Goal: Complete application form

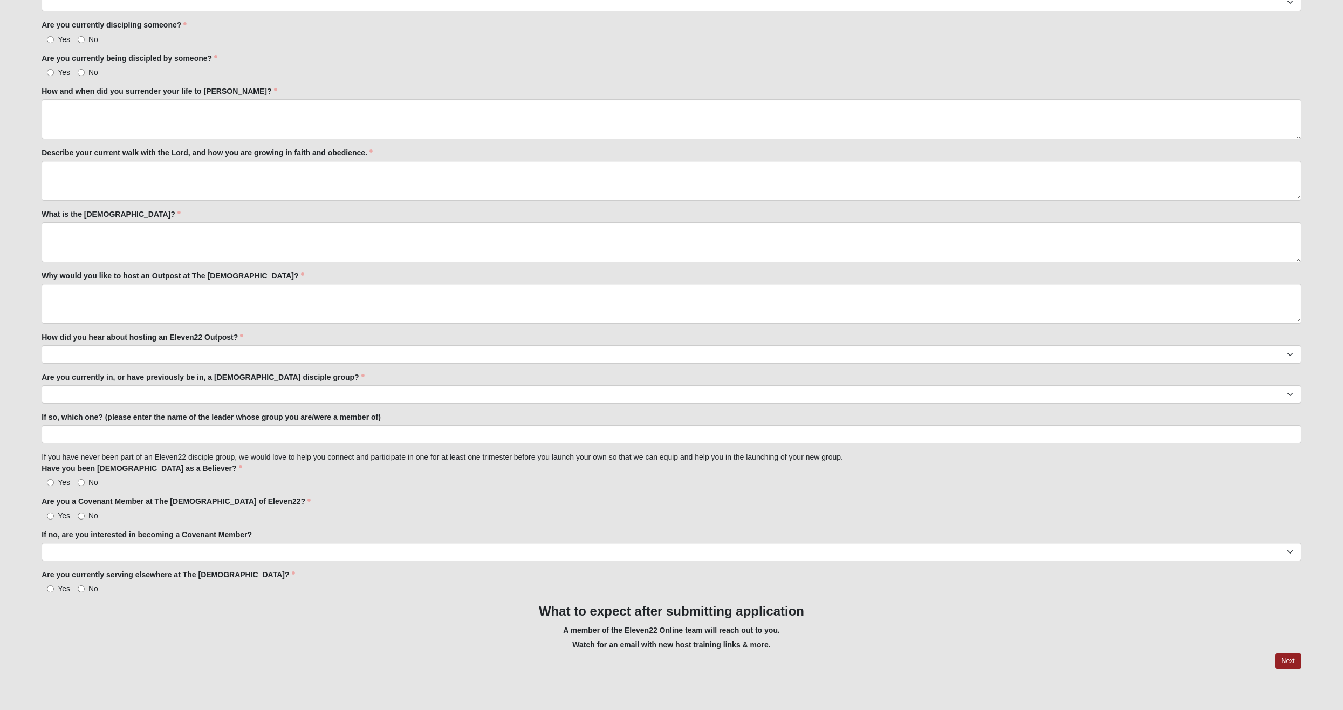
scroll to position [650, 0]
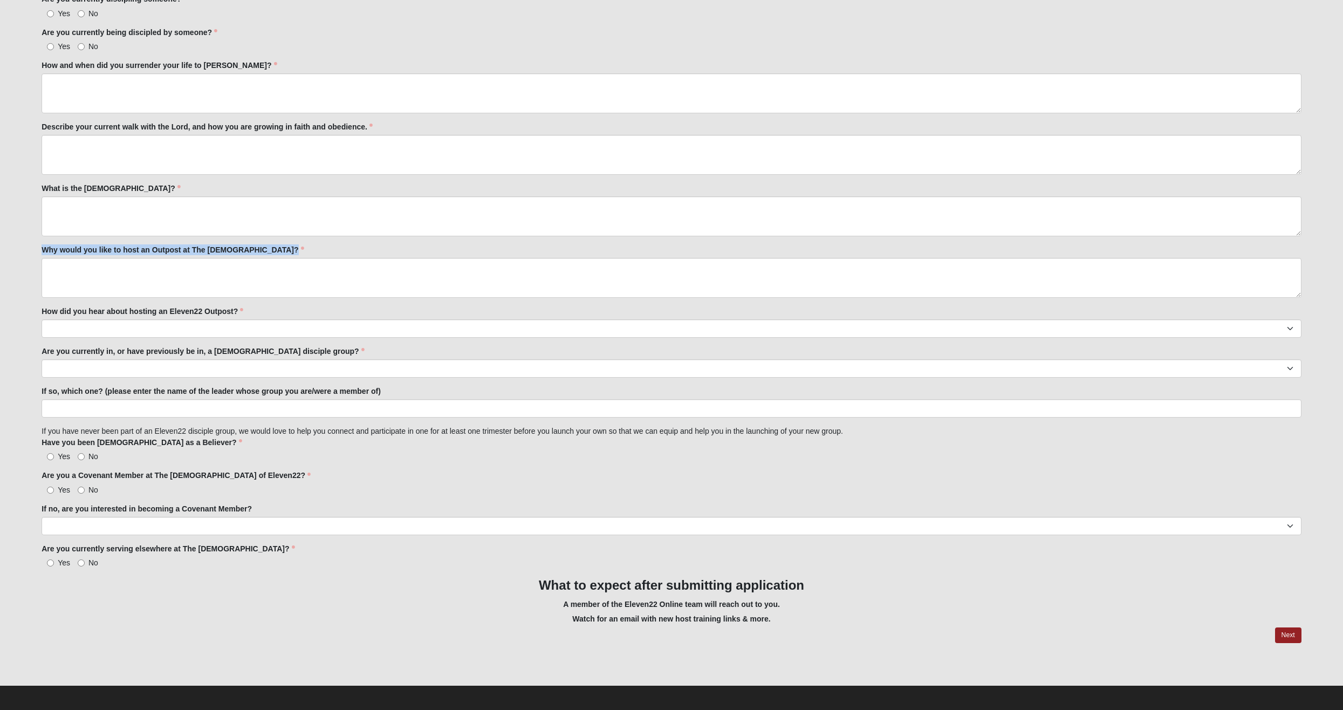
drag, startPoint x: 289, startPoint y: 245, endPoint x: 43, endPoint y: 243, distance: 245.4
click at [43, 244] on div "Why would you like to host an Outpost at The [DEMOGRAPHIC_DATA]? Why would you …" at bounding box center [672, 270] width 1260 height 53
click at [44, 244] on label "Why would you like to host an Outpost at The [DEMOGRAPHIC_DATA]?" at bounding box center [173, 249] width 262 height 11
click at [44, 258] on textarea "Why would you like to host an Outpost at The [DEMOGRAPHIC_DATA]?" at bounding box center [672, 278] width 1260 height 40
drag, startPoint x: 40, startPoint y: 246, endPoint x: 297, endPoint y: 245, distance: 256.8
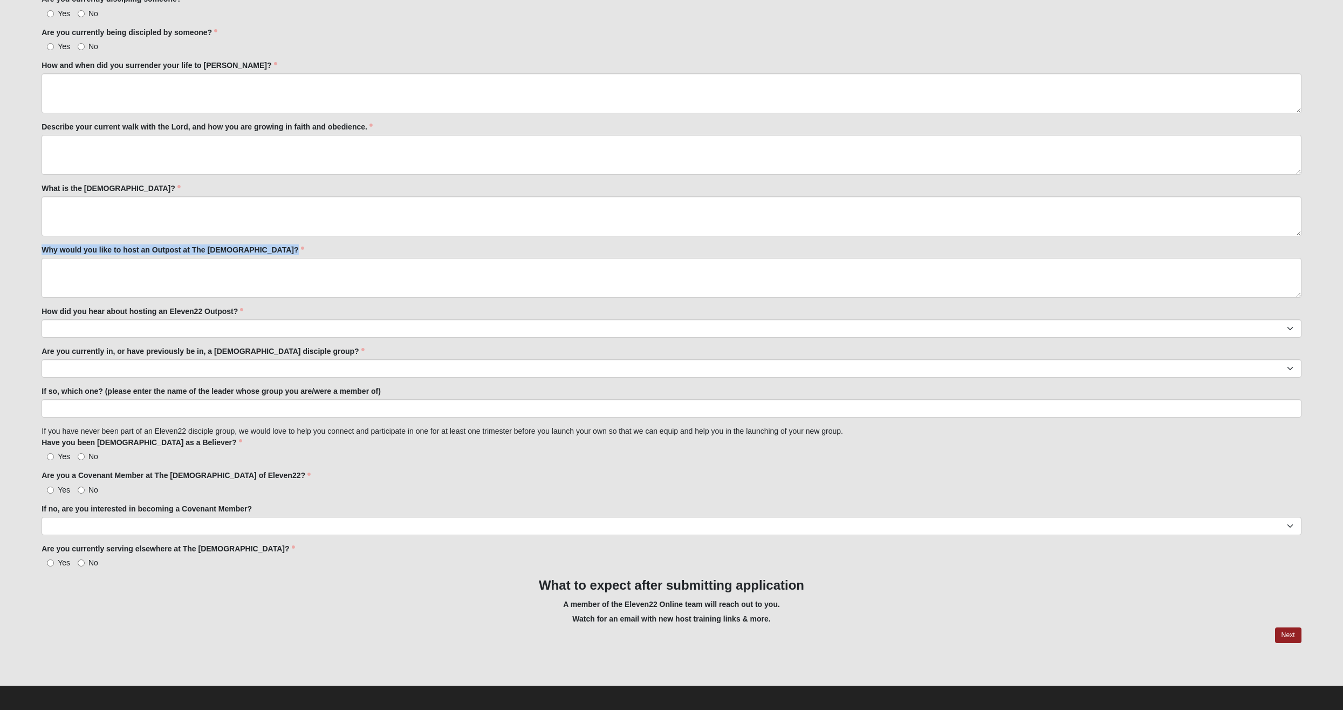
click at [297, 245] on div "OPTIONAL Log in to pre-fill fields. No account? Create one or skip and complete…" at bounding box center [671, 38] width 1276 height 1262
click at [297, 245] on div "Why would you like to host an Outpost at The [DEMOGRAPHIC_DATA]? Why would you …" at bounding box center [672, 270] width 1260 height 53
drag, startPoint x: 295, startPoint y: 245, endPoint x: 40, endPoint y: 244, distance: 254.6
click at [40, 244] on div "OPTIONAL Log in to pre-fill fields. No account? Create one or skip and complete…" at bounding box center [671, 38] width 1276 height 1262
drag, startPoint x: 40, startPoint y: 244, endPoint x: 208, endPoint y: 182, distance: 178.3
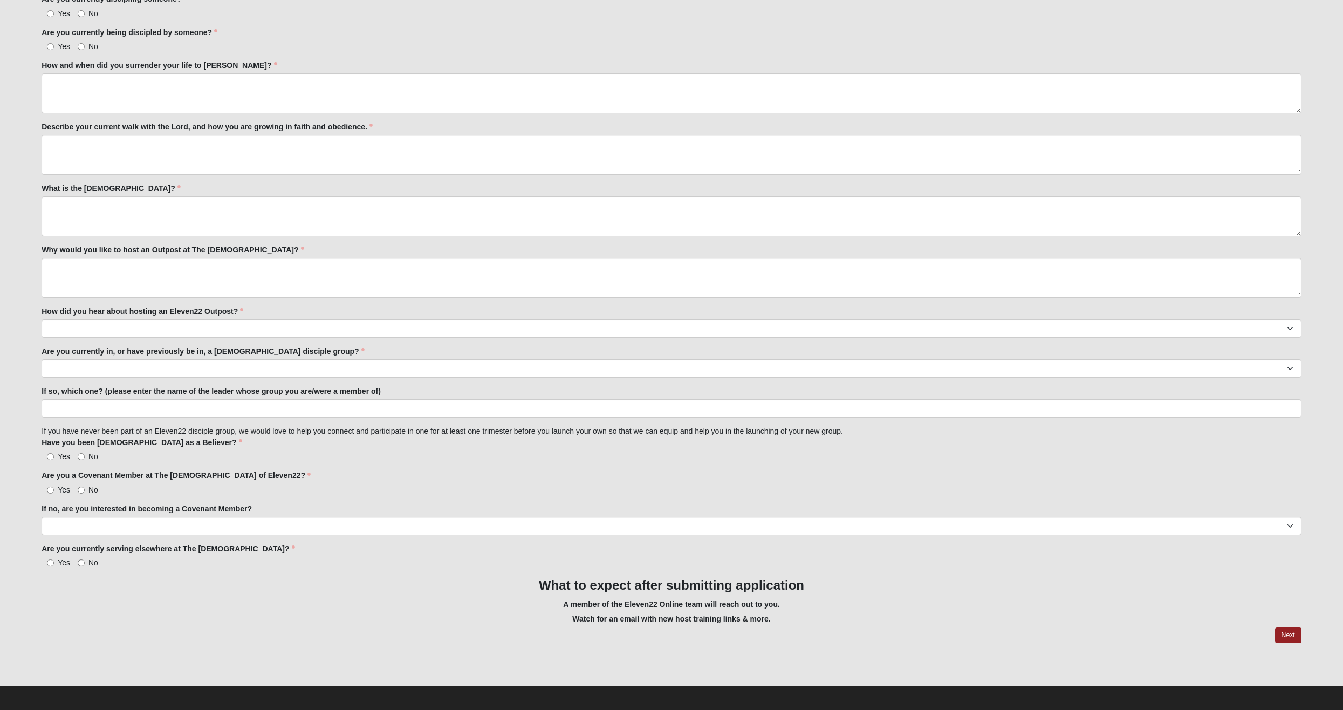
click at [211, 183] on div "What is the [DEMOGRAPHIC_DATA]? What is the [DEMOGRAPHIC_DATA]? is required." at bounding box center [672, 209] width 1260 height 53
drag, startPoint x: 180, startPoint y: 181, endPoint x: 36, endPoint y: 191, distance: 144.9
click at [36, 191] on div "OPTIONAL Log in to pre-fill fields. No account? Create one or skip and complete…" at bounding box center [671, 38] width 1276 height 1262
drag, startPoint x: 36, startPoint y: 191, endPoint x: 155, endPoint y: 184, distance: 119.9
click at [155, 184] on div "What is the [DEMOGRAPHIC_DATA]? What is the [DEMOGRAPHIC_DATA]? is required." at bounding box center [672, 209] width 1260 height 53
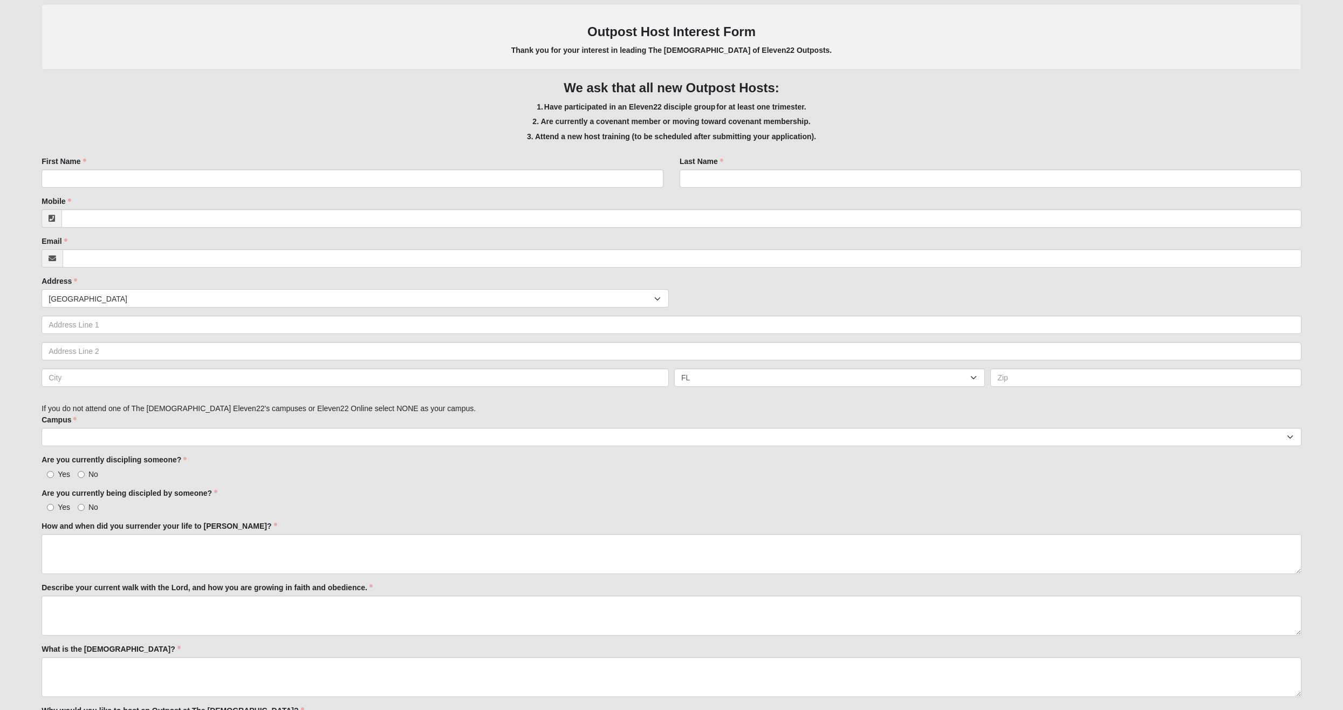
scroll to position [0, 0]
